Goal: Book appointment/travel/reservation

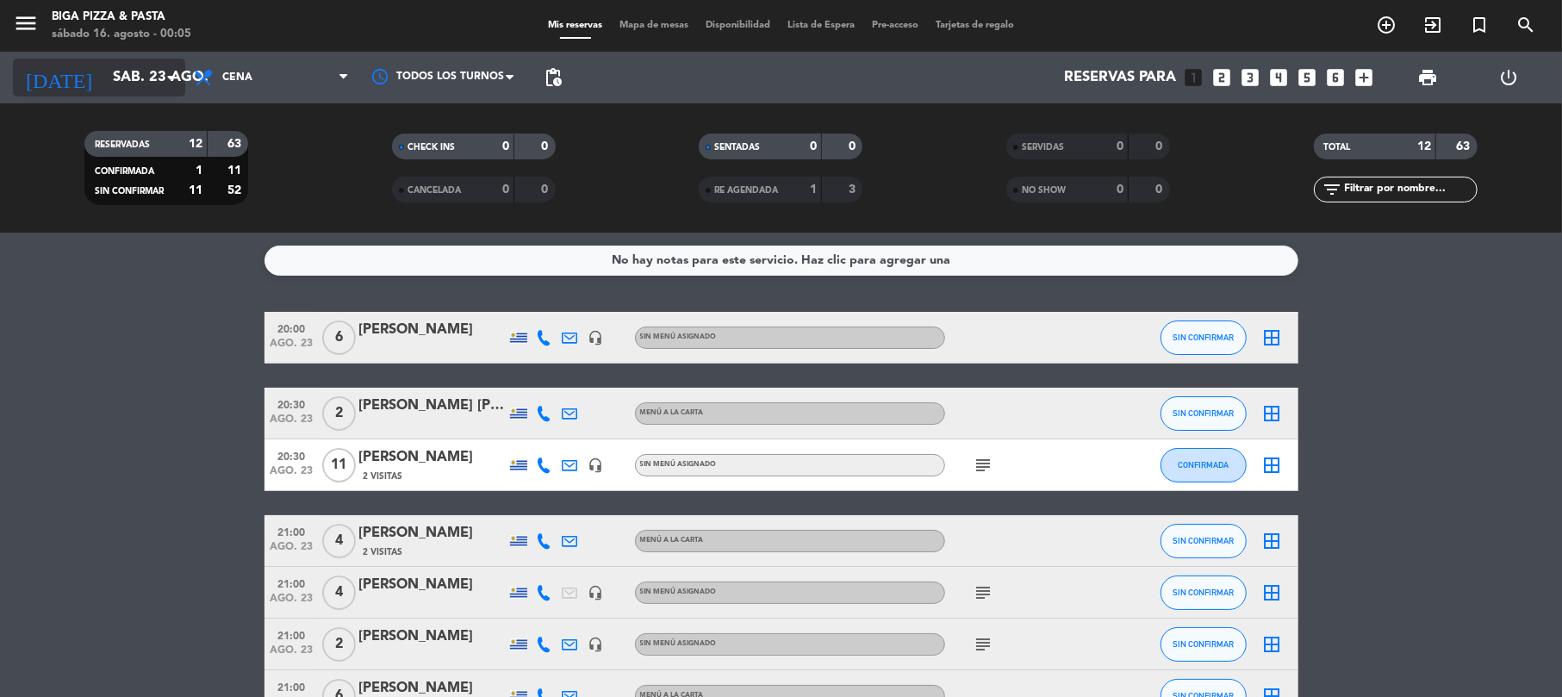
click at [111, 91] on input "sáb. 23 ago." at bounding box center [197, 78] width 186 height 34
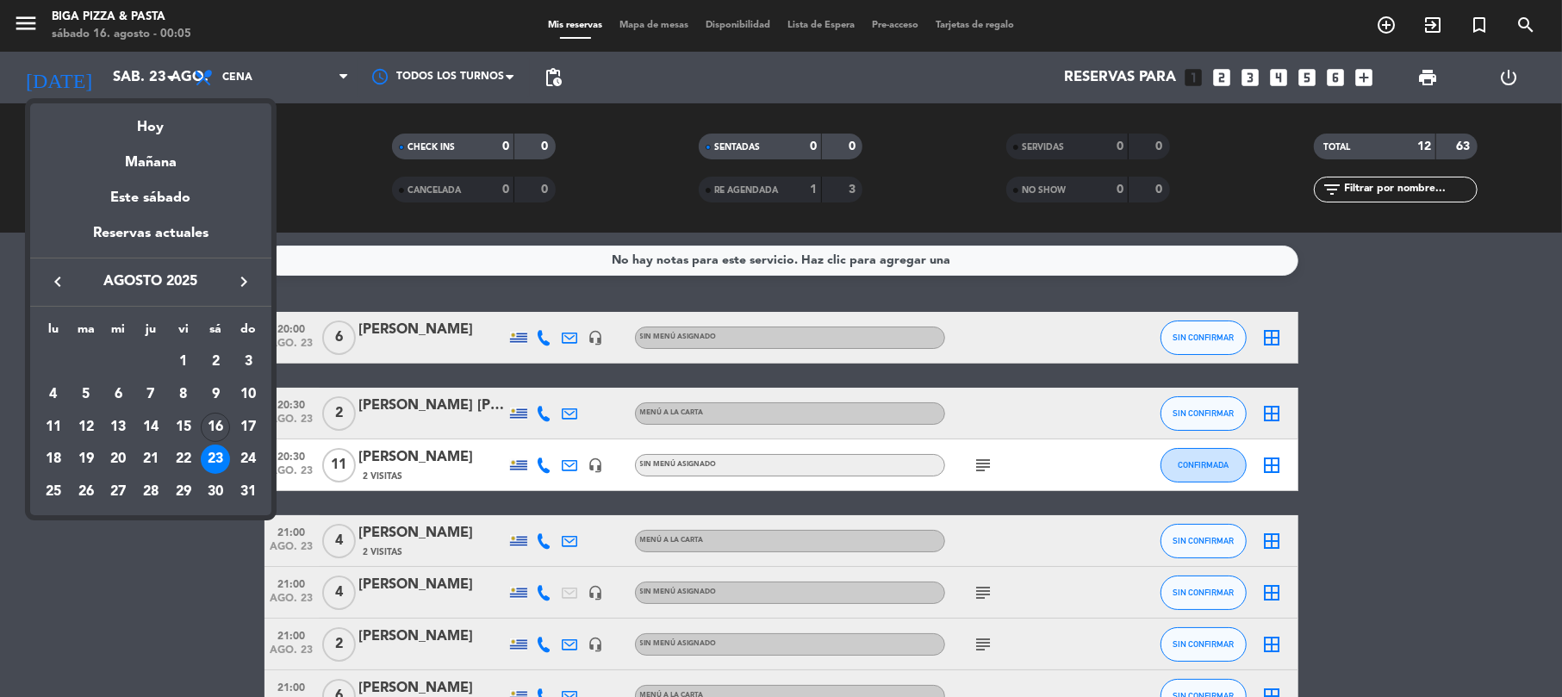
click at [224, 459] on div "23" at bounding box center [215, 459] width 29 height 29
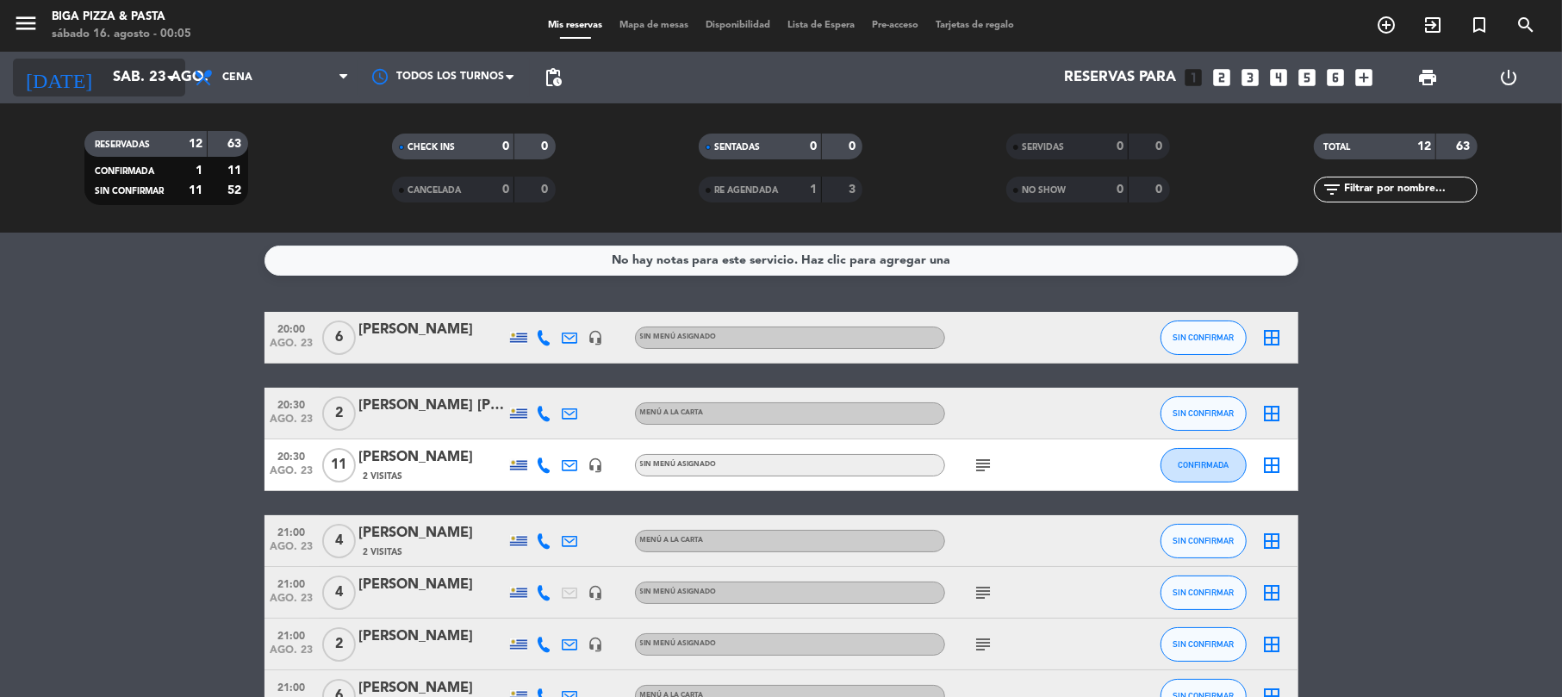
click at [110, 84] on input "sáb. 23 ago." at bounding box center [197, 78] width 186 height 34
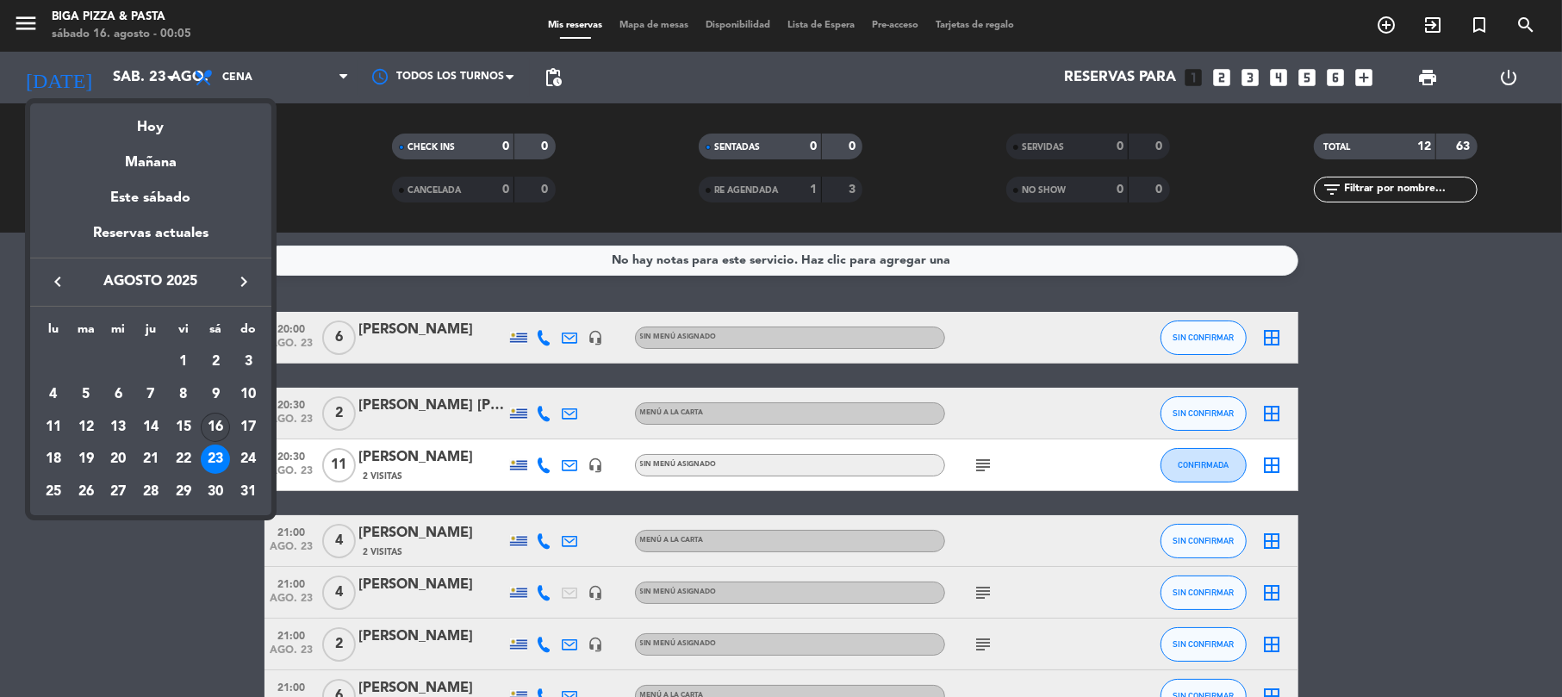
click at [203, 424] on div "16" at bounding box center [215, 427] width 29 height 29
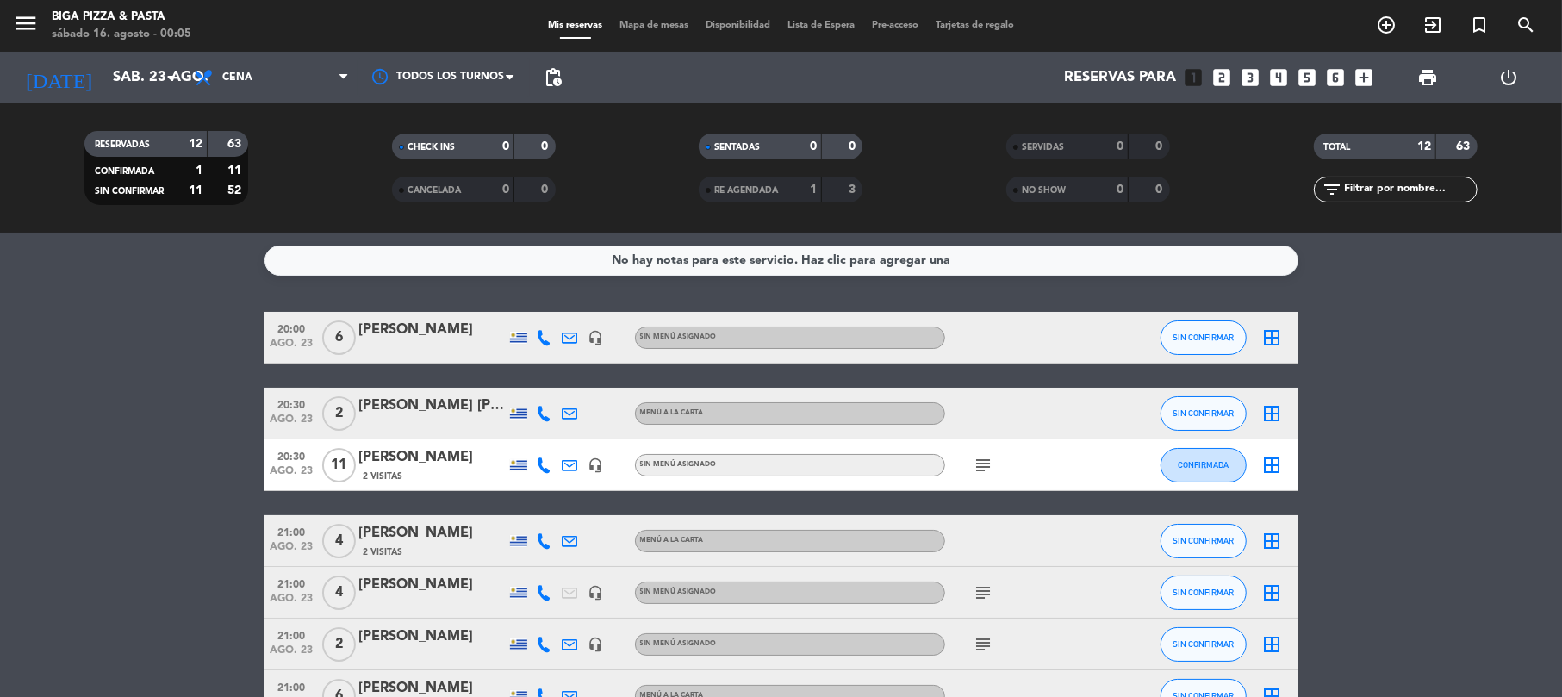
type input "sáb. 16 ago."
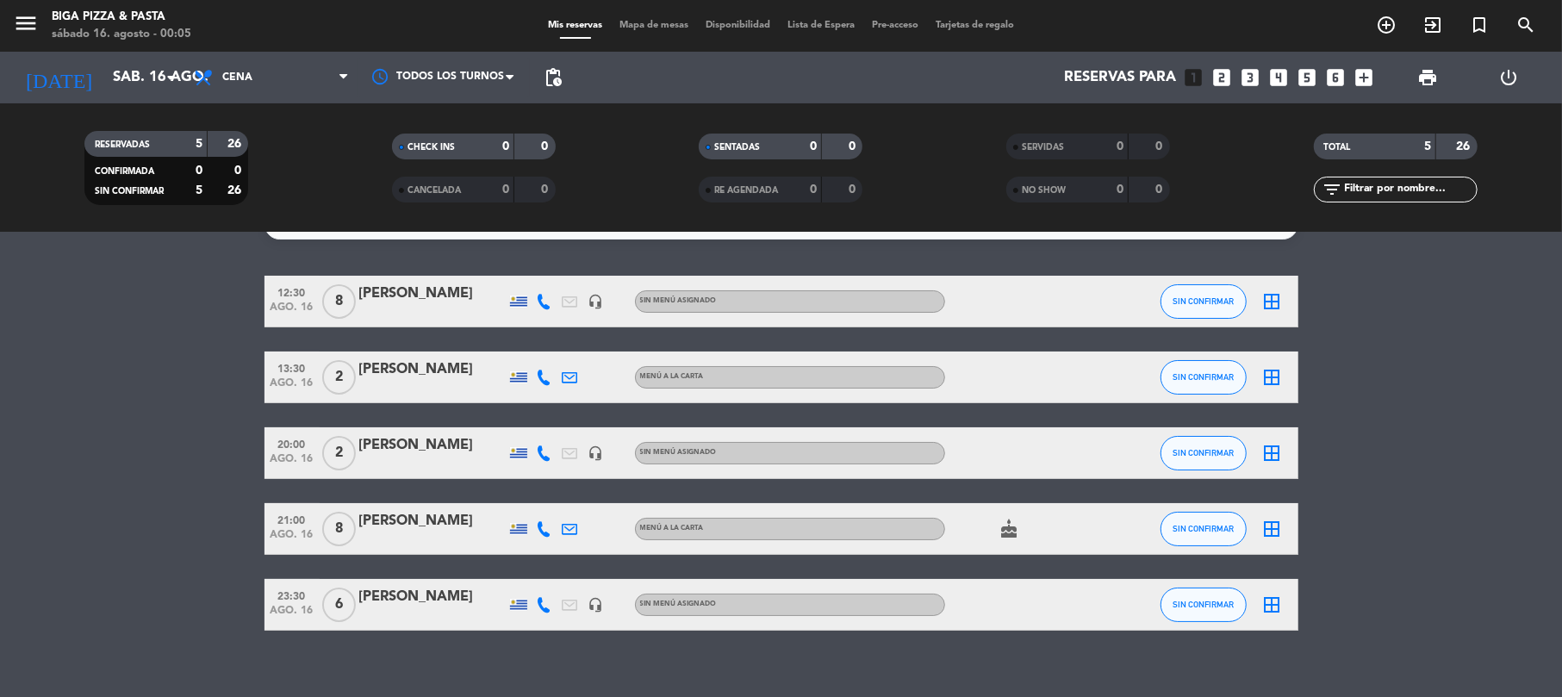
scroll to position [55, 0]
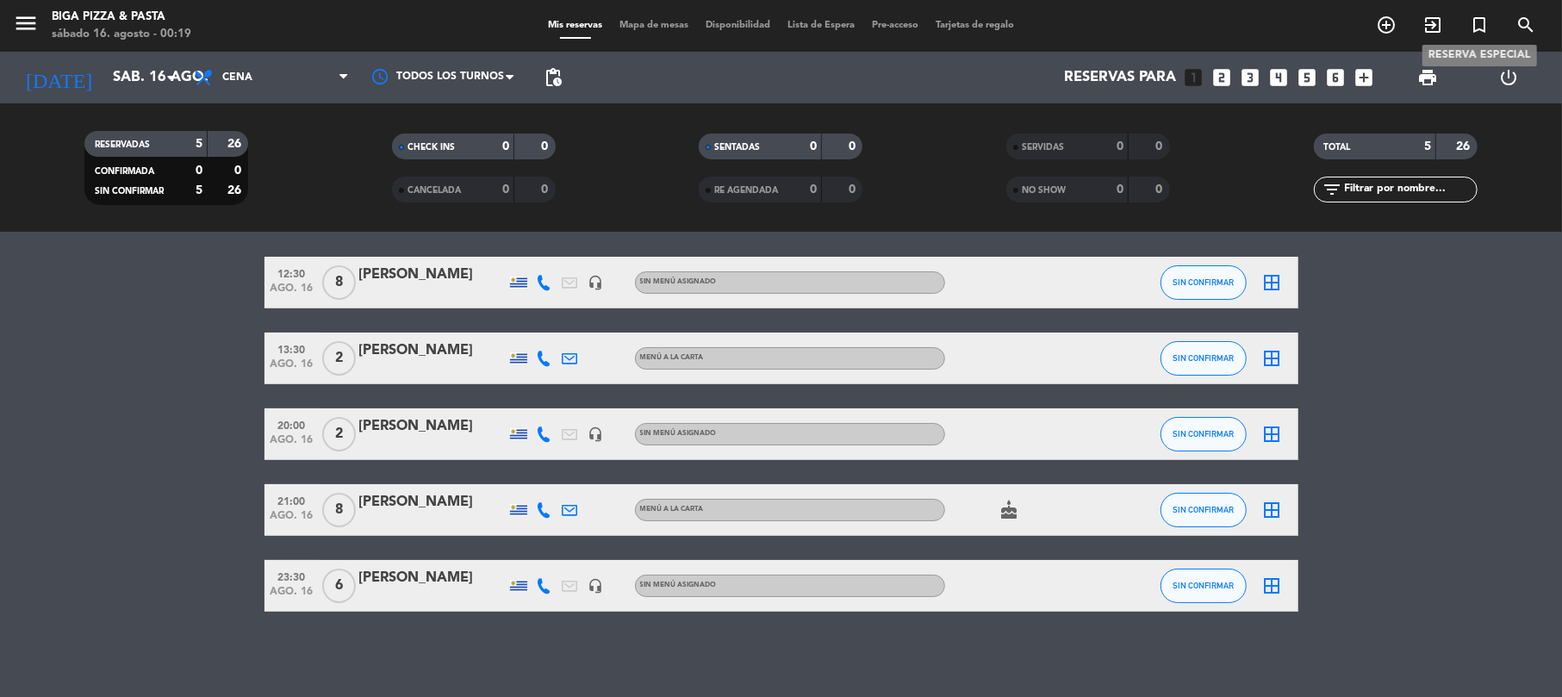
click at [1476, 33] on icon "turned_in_not" at bounding box center [1479, 25] width 21 height 21
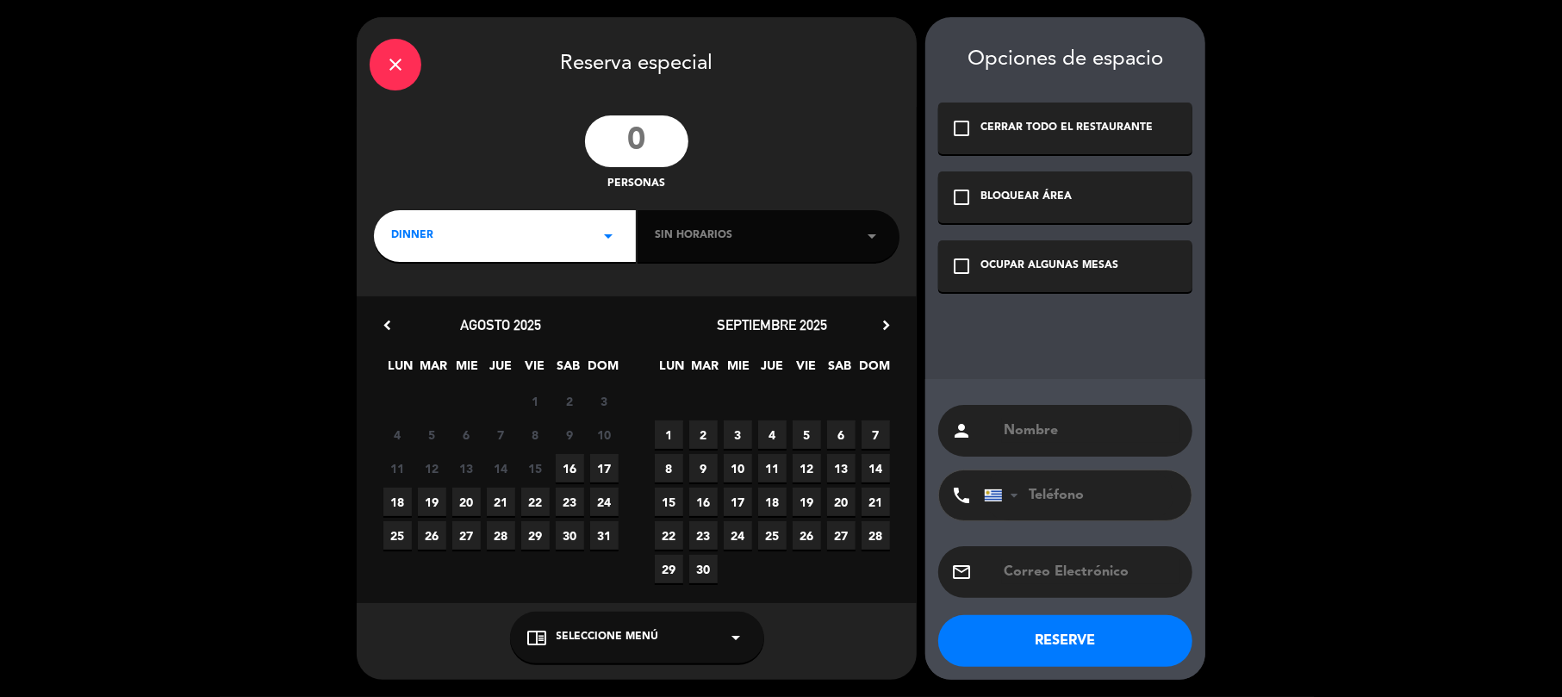
click at [648, 140] on input "number" at bounding box center [636, 141] width 103 height 52
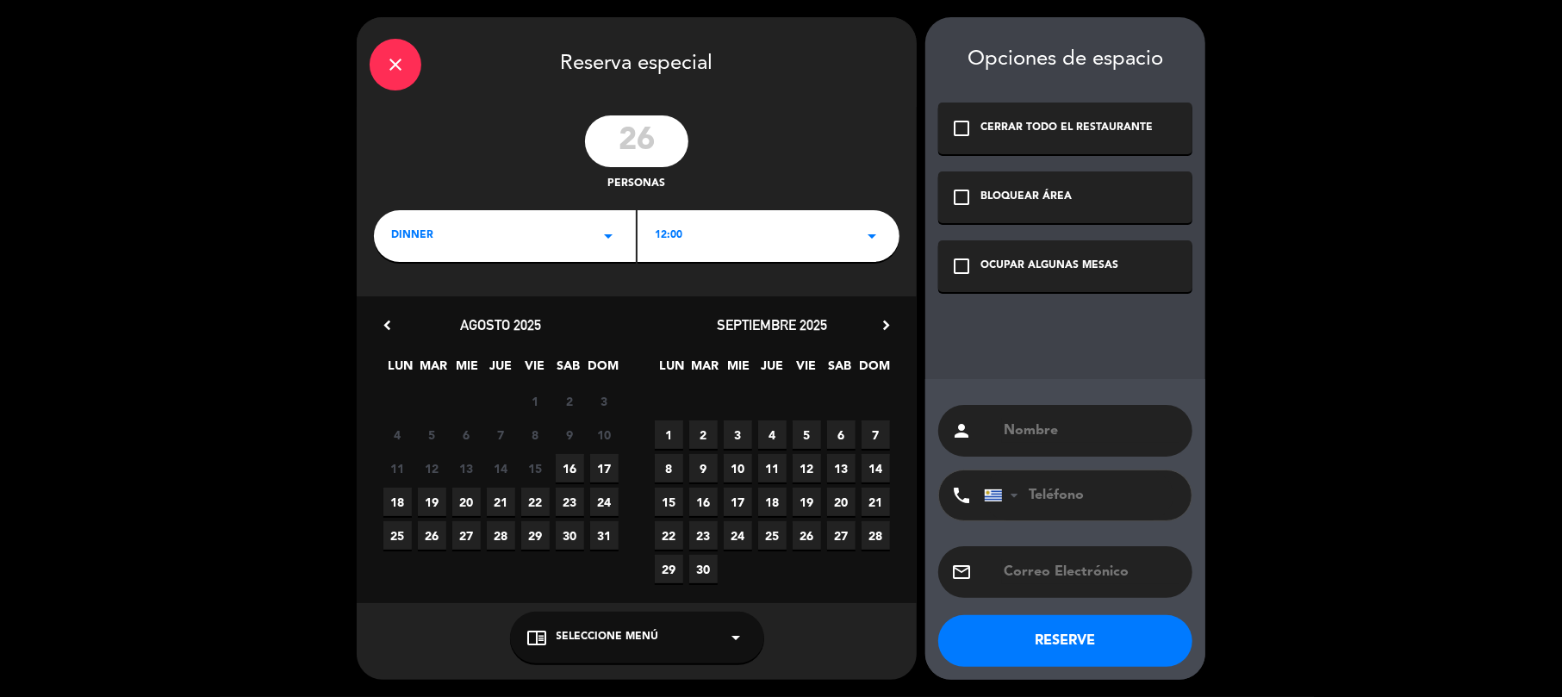
type input "26"
click at [763, 260] on div "12:00 arrow_drop_down" at bounding box center [769, 236] width 262 height 52
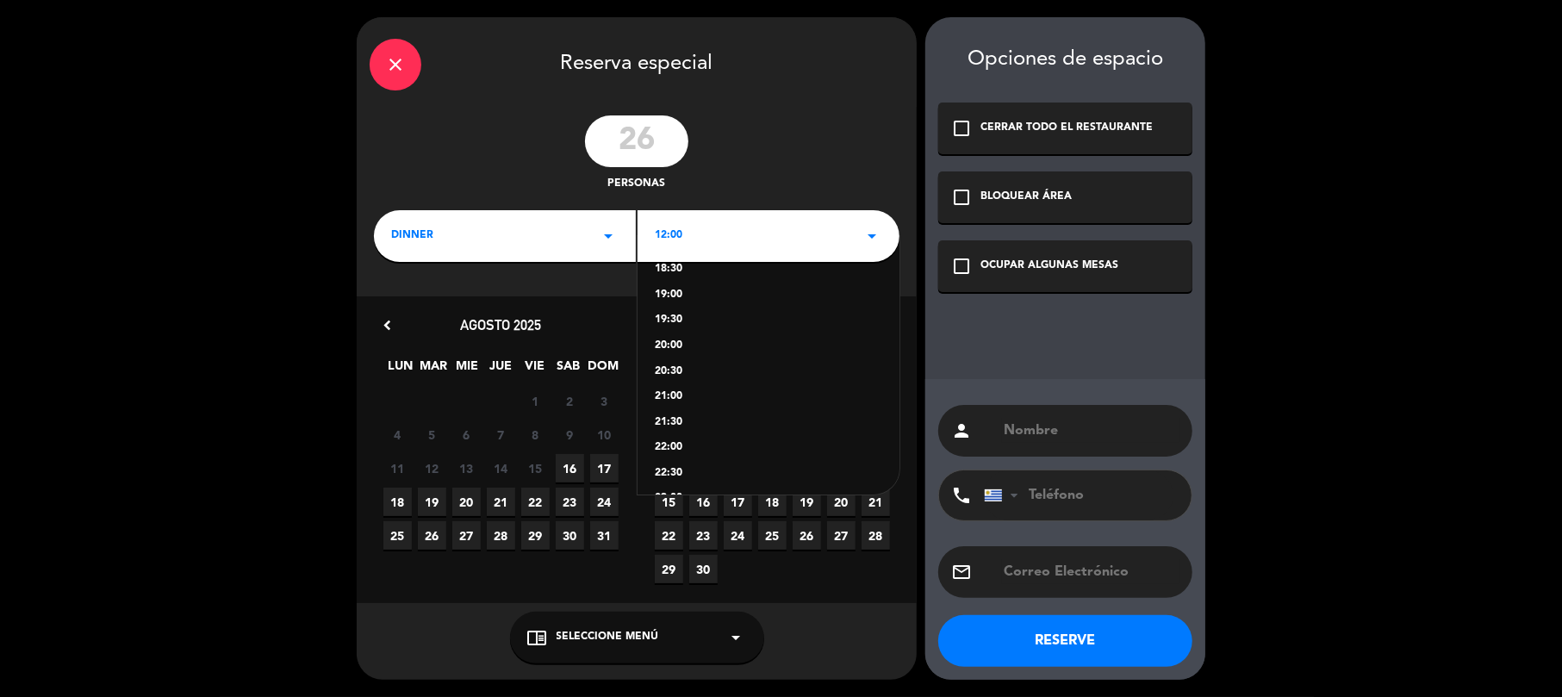
scroll to position [401, 0]
click at [675, 465] on div "23:30" at bounding box center [768, 468] width 227 height 17
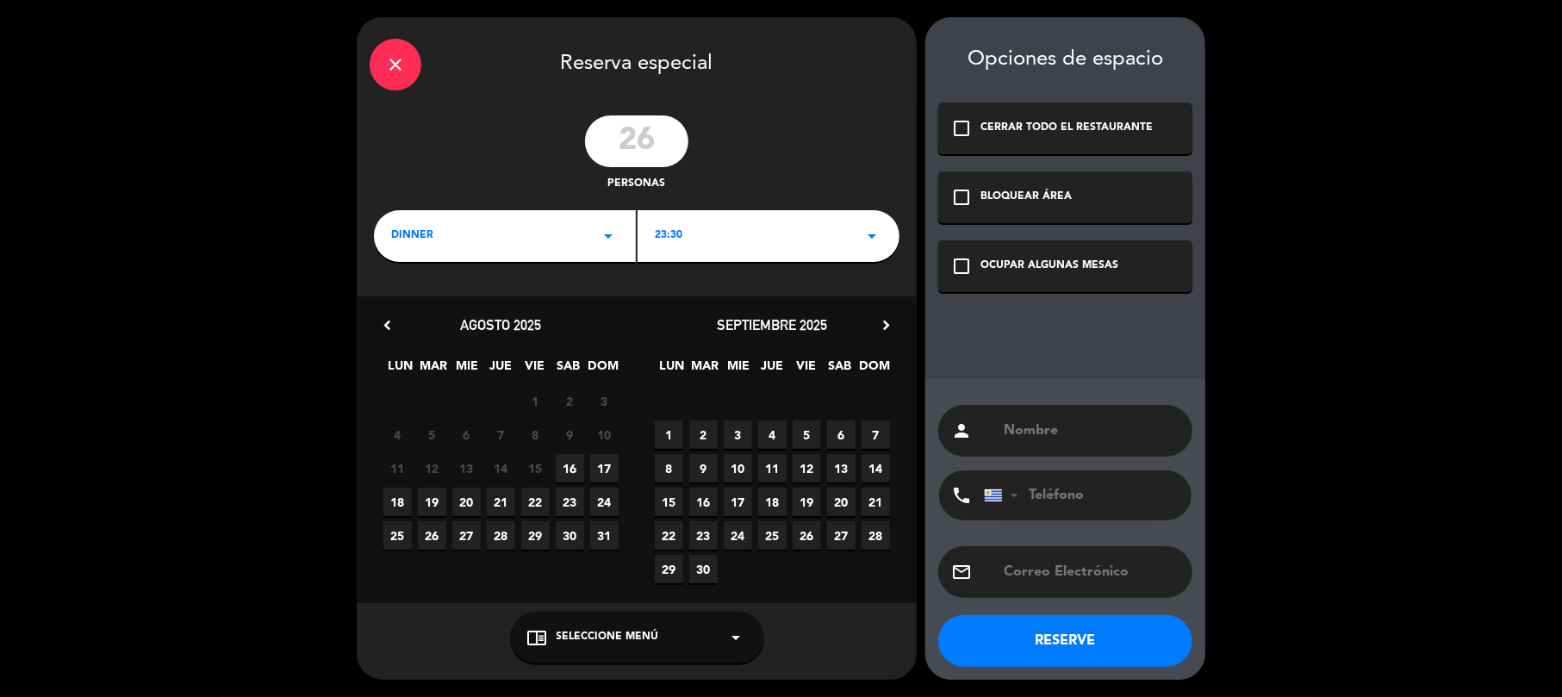
click at [579, 466] on span "16" at bounding box center [570, 468] width 28 height 28
click at [1046, 431] on input "text" at bounding box center [1090, 431] width 177 height 24
type input "l"
type input "[PERSON_NAME]"
click at [1058, 442] on input "[PERSON_NAME]" at bounding box center [1090, 431] width 177 height 24
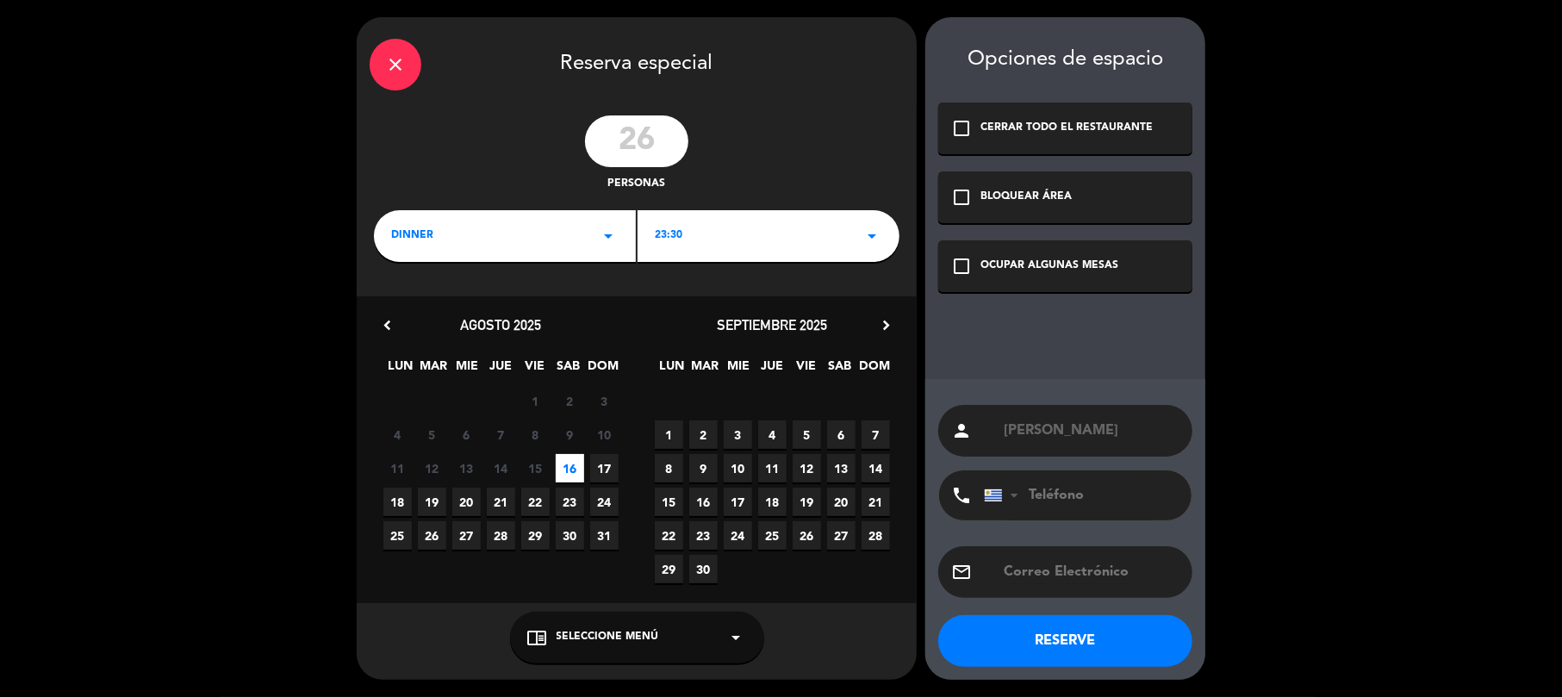
click at [1058, 481] on input "tel" at bounding box center [1079, 495] width 190 height 50
click at [1067, 507] on input "tel" at bounding box center [1079, 495] width 190 height 50
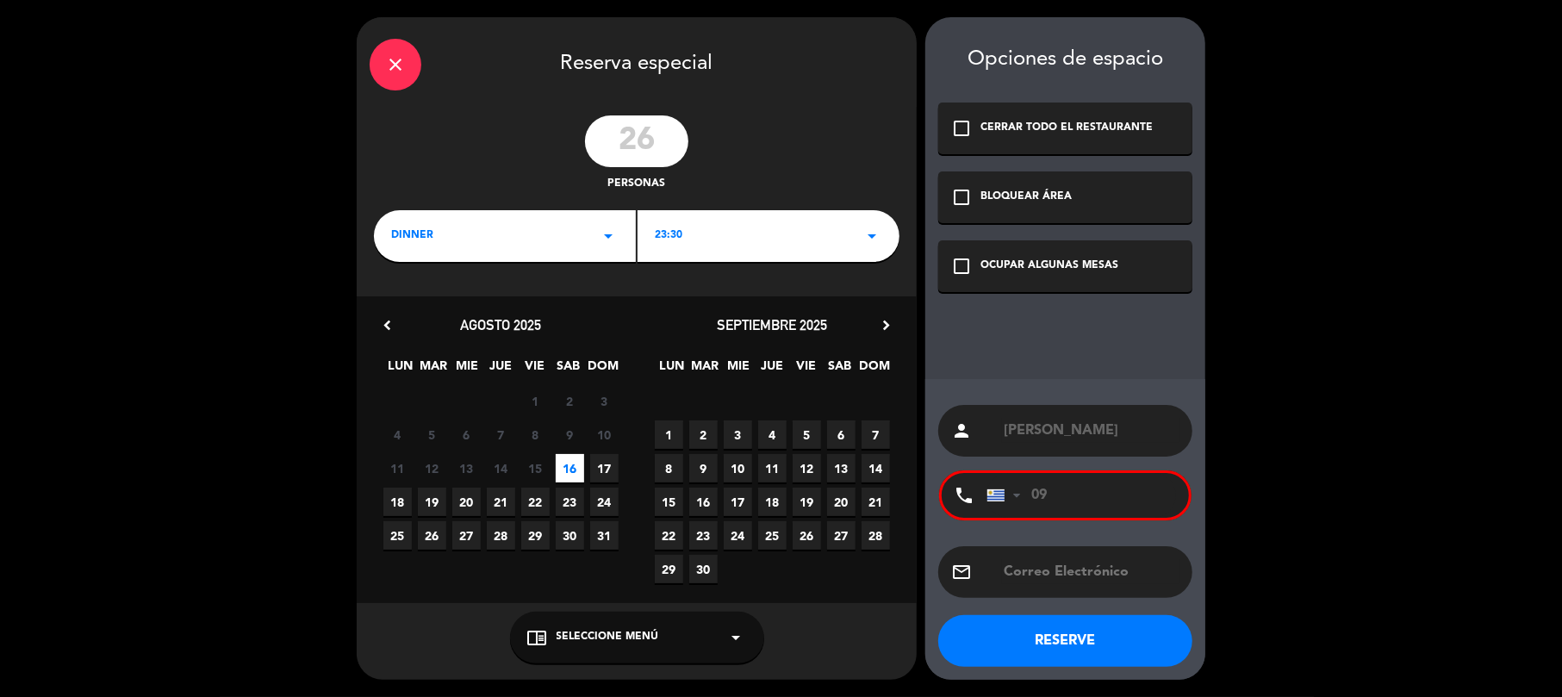
click at [1108, 505] on input "09" at bounding box center [1082, 495] width 190 height 45
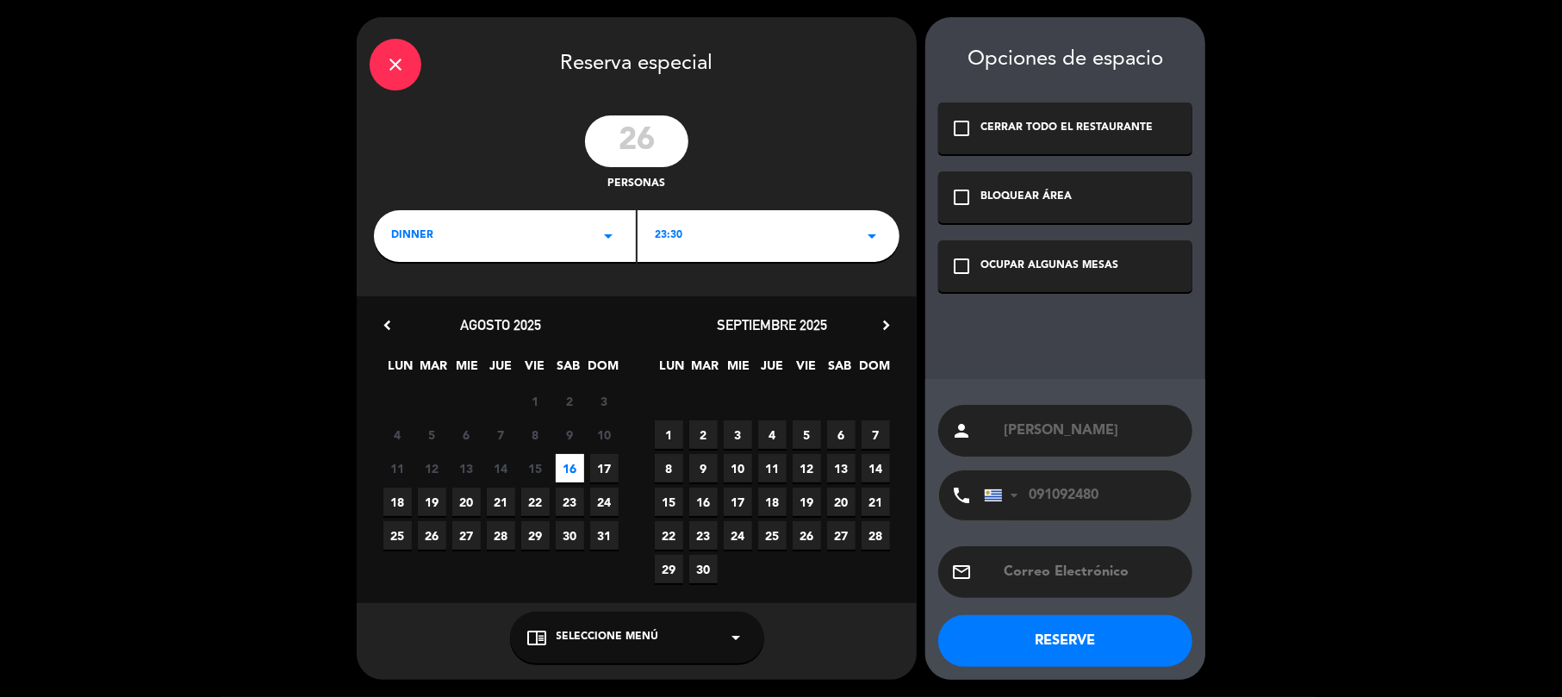
type input "091092480"
click at [1105, 639] on button "RESERVE" at bounding box center [1065, 641] width 254 height 52
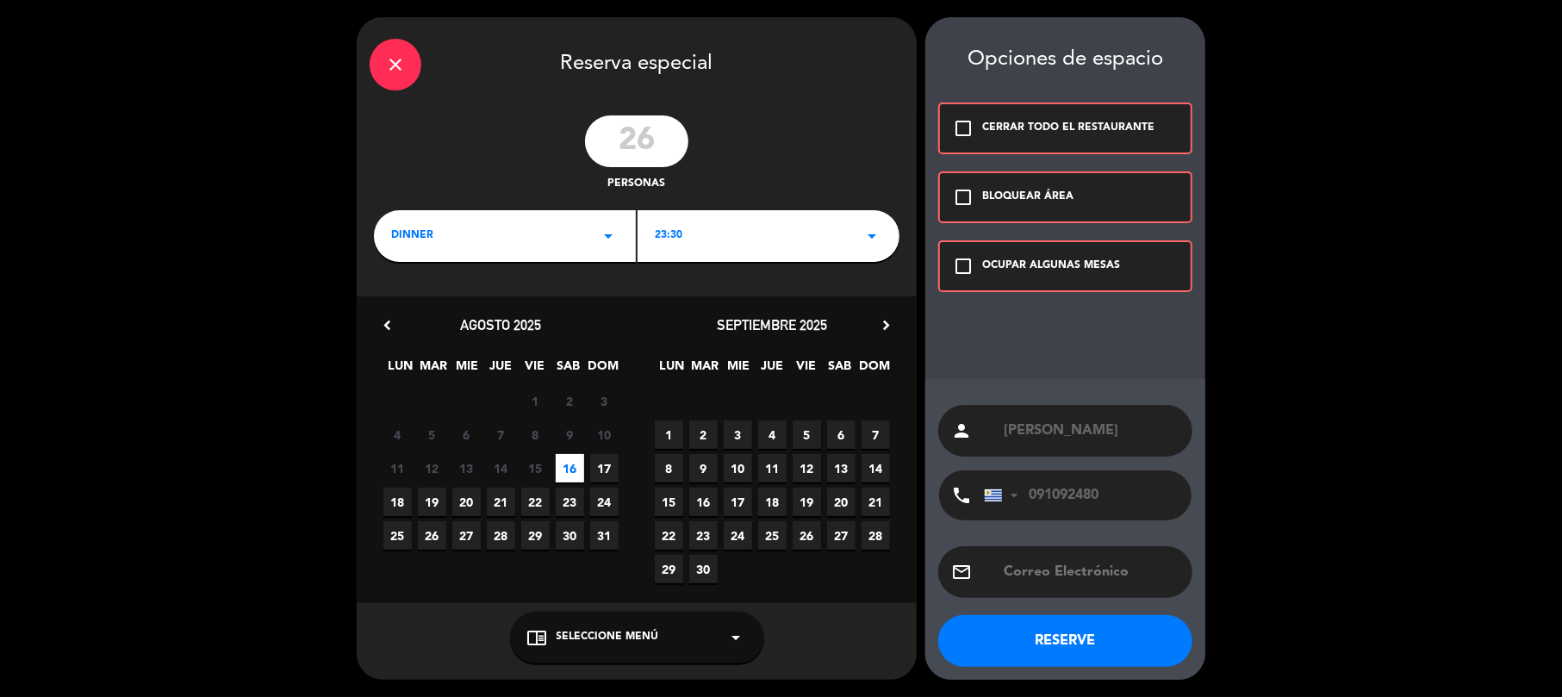
click at [1029, 302] on div "Opciones de espacio check_box_outline_blank CERRAR TODO EL RESTAURANTE check_bo…" at bounding box center [1065, 348] width 280 height 663
click at [1030, 283] on div "check_box_outline_blank OCUPAR ALGUNAS MESAS" at bounding box center [1065, 266] width 254 height 52
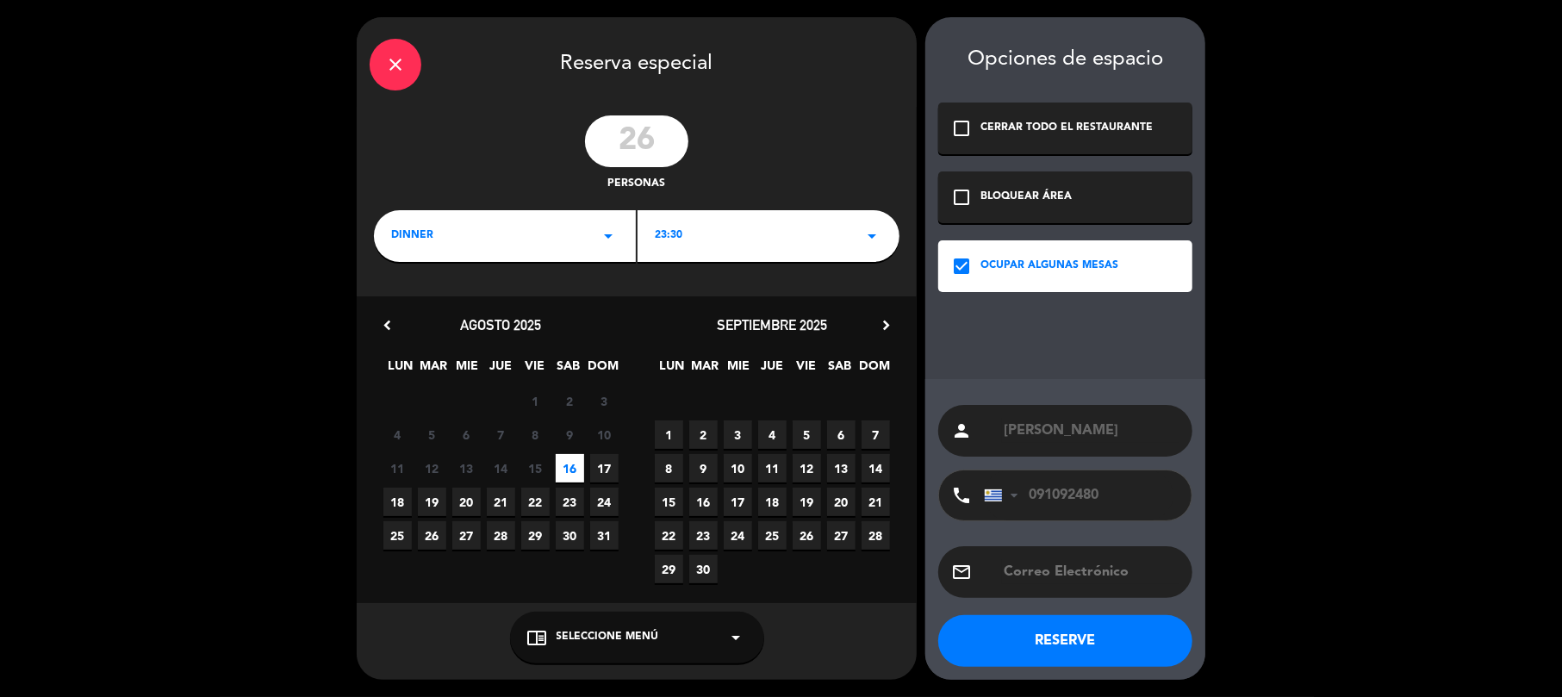
click at [1037, 643] on button "RESERVE" at bounding box center [1065, 641] width 254 height 52
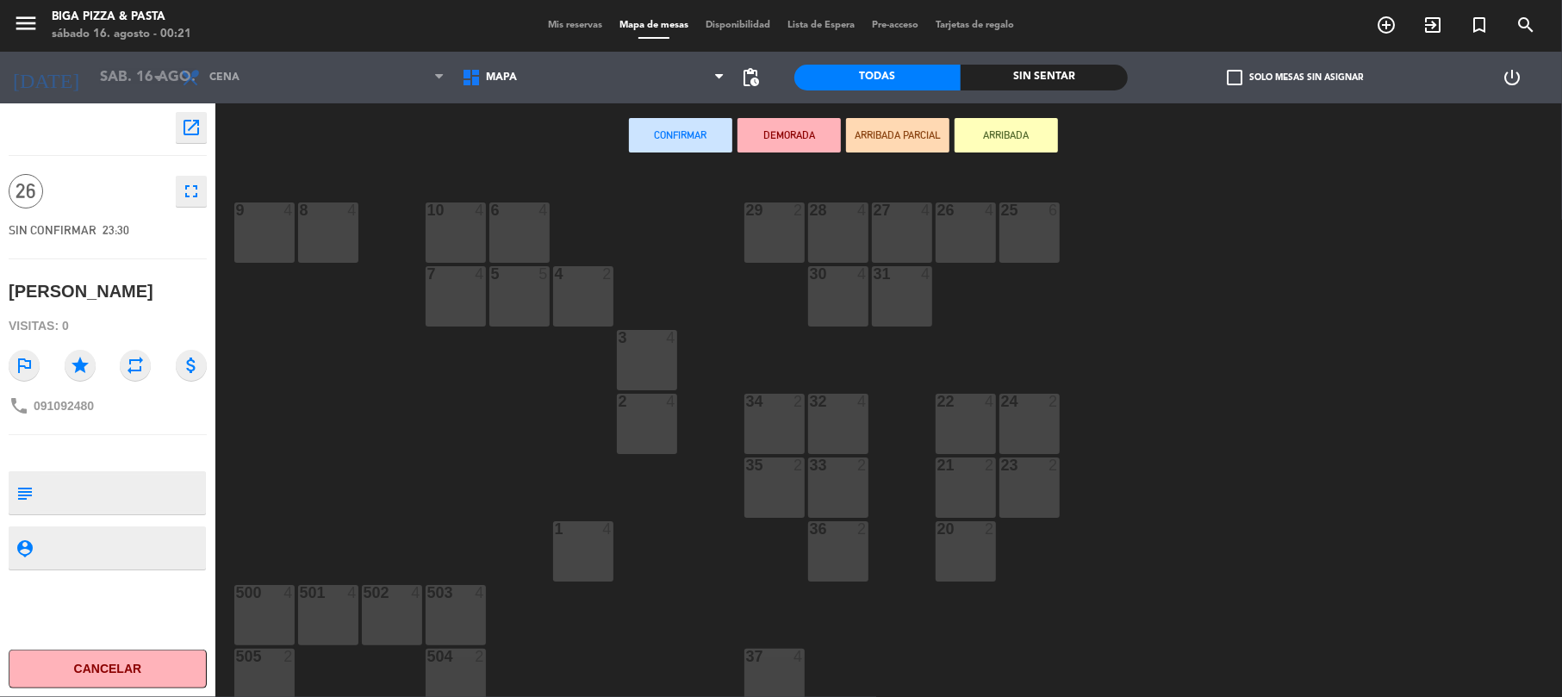
click at [1027, 215] on div at bounding box center [1029, 210] width 28 height 16
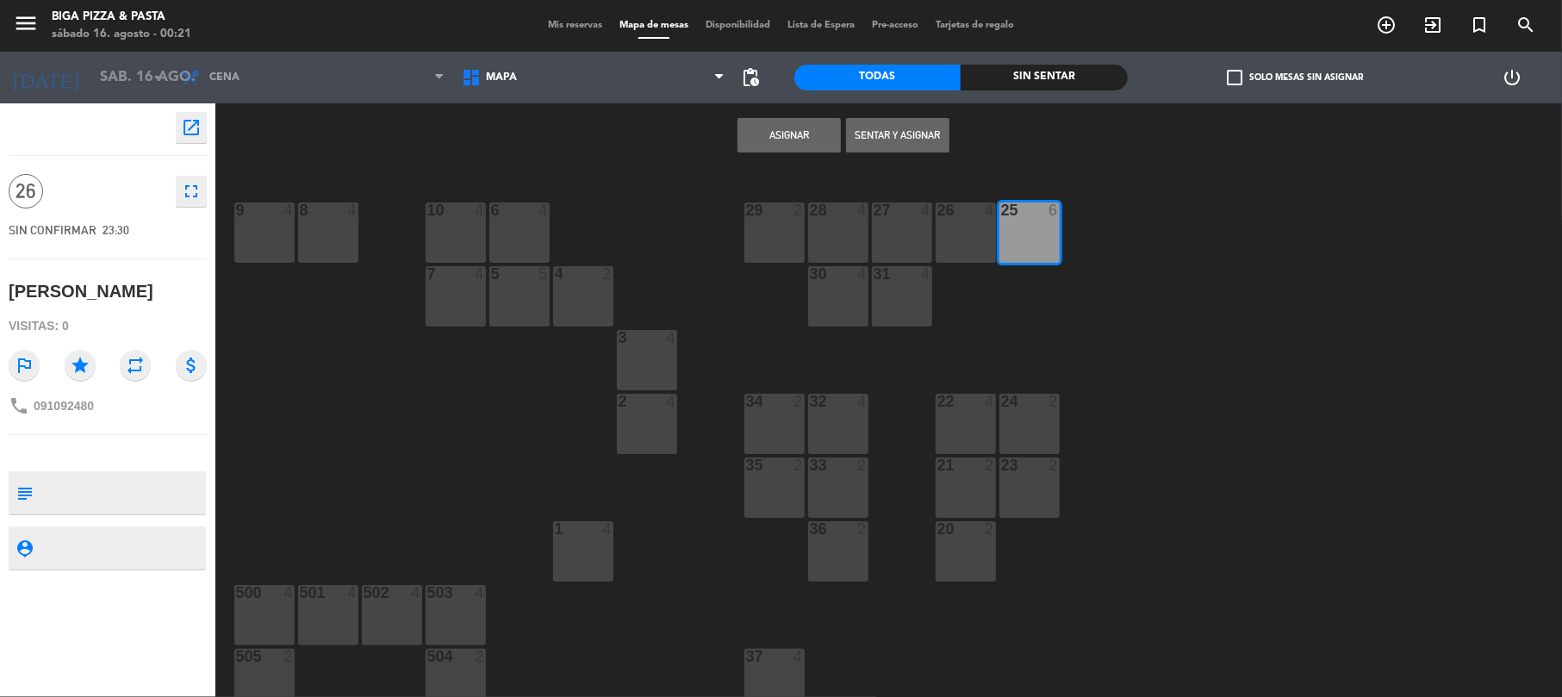
click at [942, 234] on div "26 4" at bounding box center [966, 232] width 60 height 60
click at [887, 215] on div at bounding box center [901, 210] width 28 height 16
click at [817, 218] on div "28 4" at bounding box center [838, 210] width 60 height 17
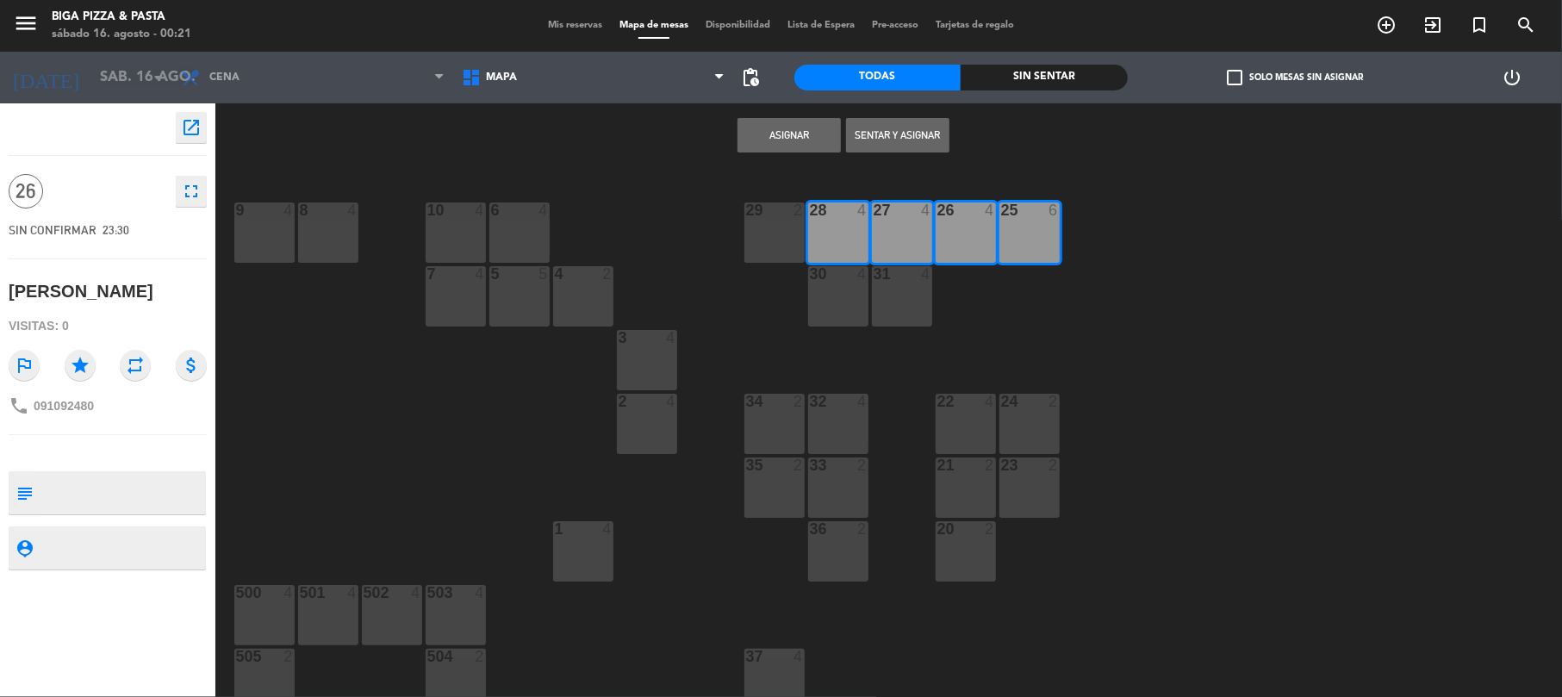
click at [815, 134] on button "Asignar" at bounding box center [789, 135] width 103 height 34
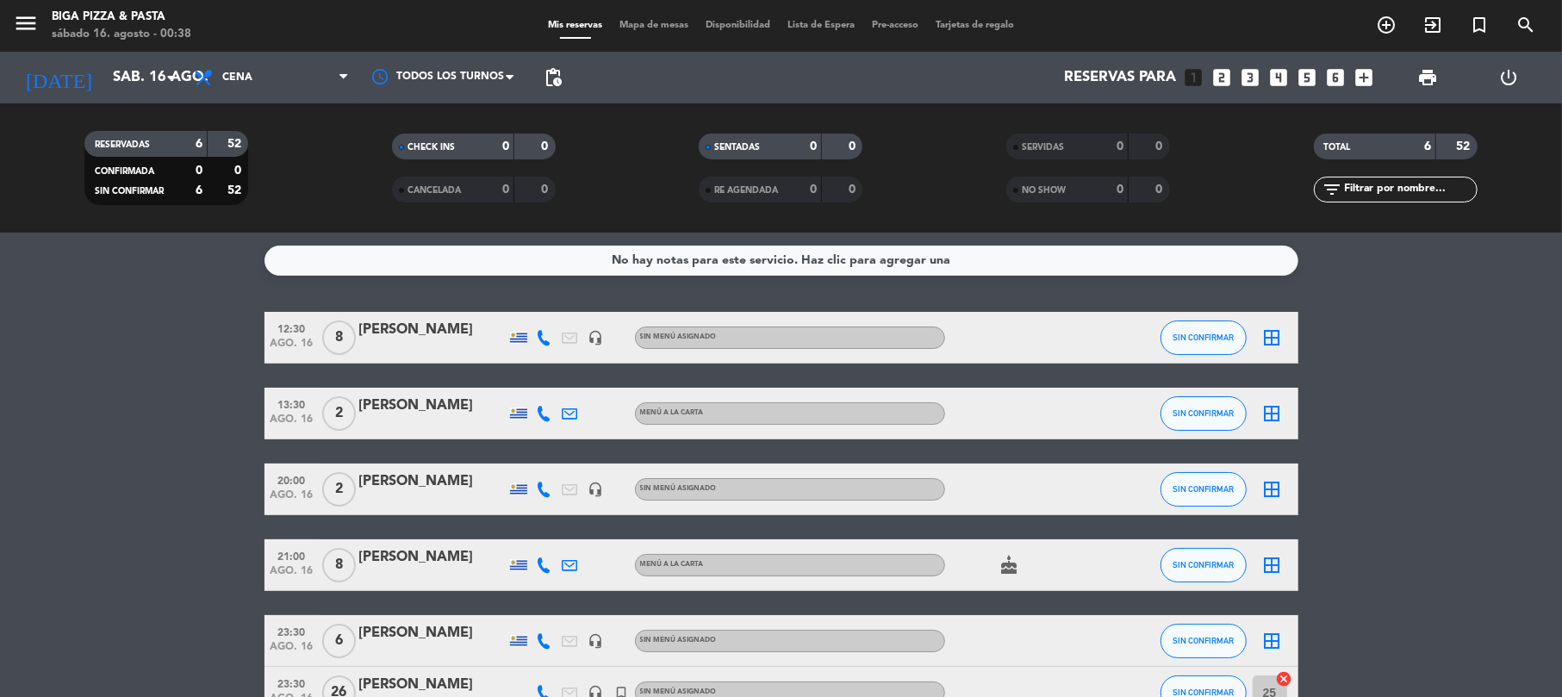
click at [1387, 407] on bookings-row "12:30 ago. 16 8 [PERSON_NAME] headset_mic Sin menú asignado SIN CONFIRMAR borde…" at bounding box center [781, 515] width 1562 height 407
click at [1368, 391] on bookings-row "12:30 ago. 16 8 [PERSON_NAME] headset_mic Sin menú asignado SIN CONFIRMAR borde…" at bounding box center [781, 515] width 1562 height 407
